Goal: Navigation & Orientation: Find specific page/section

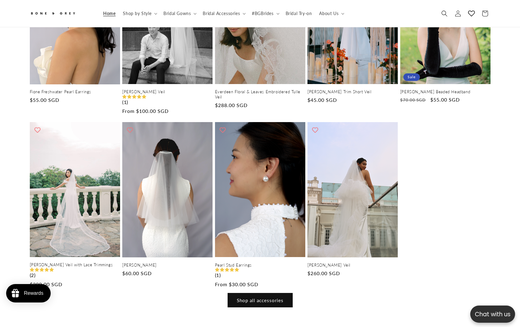
scroll to position [1162, 0]
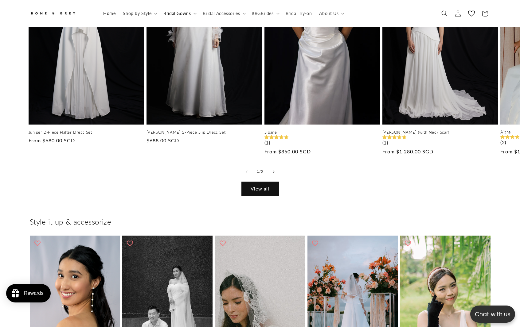
click at [181, 15] on span "Bridal Gowns" at bounding box center [176, 14] width 27 height 6
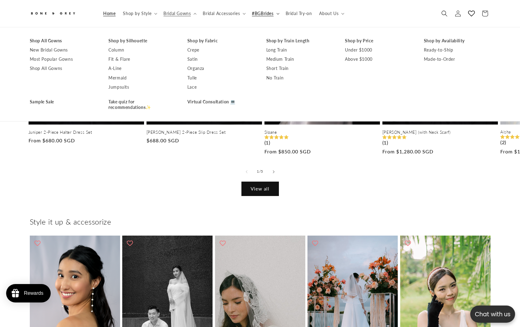
click at [273, 14] on summary "#BGBrides" at bounding box center [264, 13] width 33 height 13
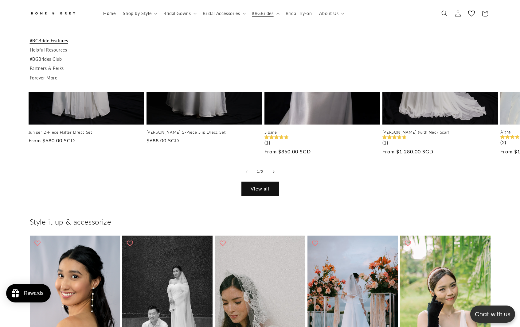
scroll to position [0, 169]
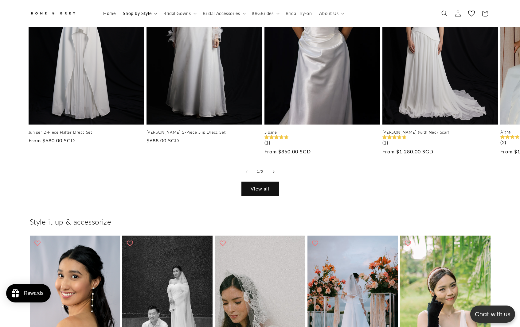
click at [149, 8] on summary "Shop by Style" at bounding box center [139, 13] width 41 height 13
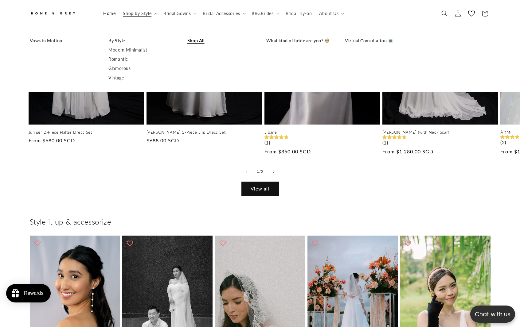
click at [195, 41] on link "Shop All" at bounding box center [220, 40] width 67 height 9
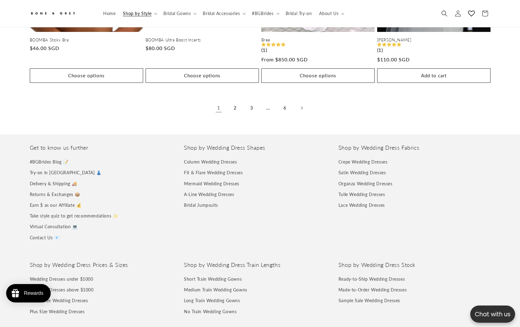
scroll to position [1350, 0]
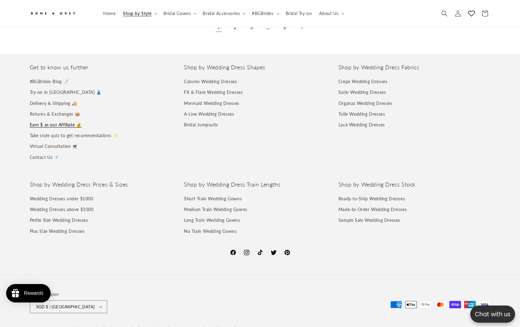
click at [55, 121] on link "Earn $ as our Affiliate 💰" at bounding box center [56, 124] width 52 height 11
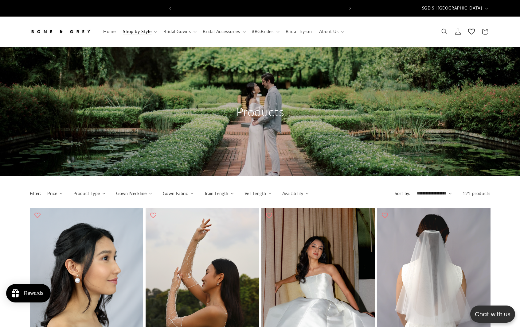
scroll to position [0, 169]
click at [343, 25] on summary "About Us" at bounding box center [330, 31] width 31 height 13
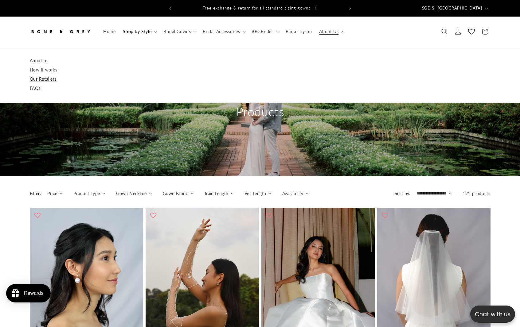
click at [40, 76] on link "Our Retailers" at bounding box center [260, 79] width 460 height 9
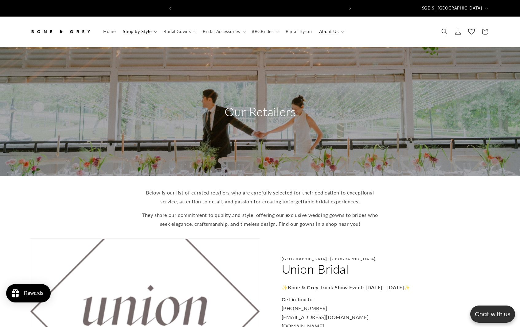
scroll to position [0, 169]
